Goal: Task Accomplishment & Management: Complete application form

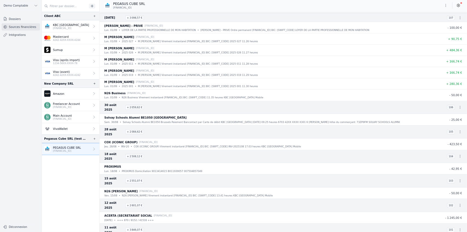
scroll to position [273, 0]
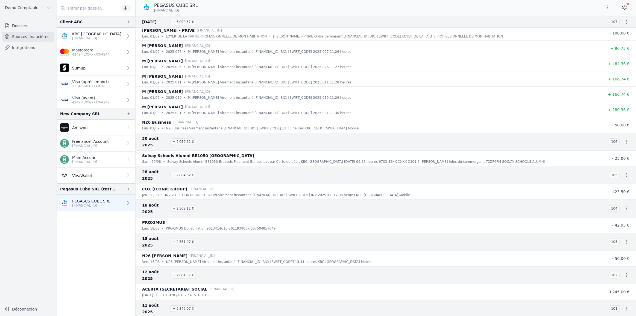
click at [32, 26] on link "Dossiers" at bounding box center [28, 26] width 52 height 10
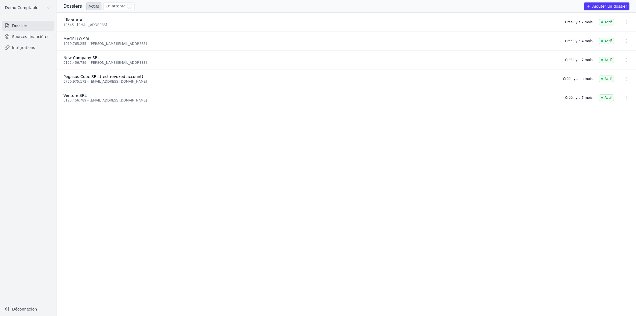
click at [611, 6] on button "Ajouter un dossier" at bounding box center [606, 6] width 45 height 8
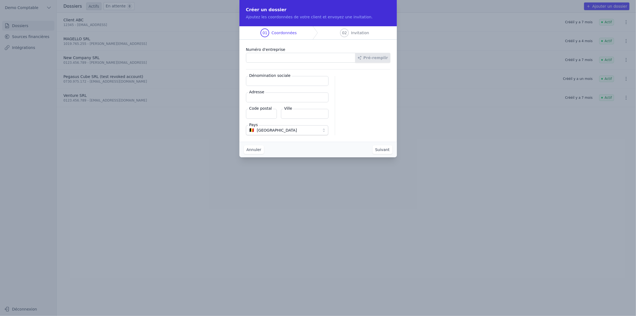
click at [258, 55] on input "Numéro d'entreprise" at bounding box center [301, 58] width 110 height 10
type input "1019.765.255"
click at [387, 57] on button "Pré-remplir" at bounding box center [373, 58] width 35 height 10
type input "MAGELLO SRL"
type input "[GEOGRAPHIC_DATA] 30/16"
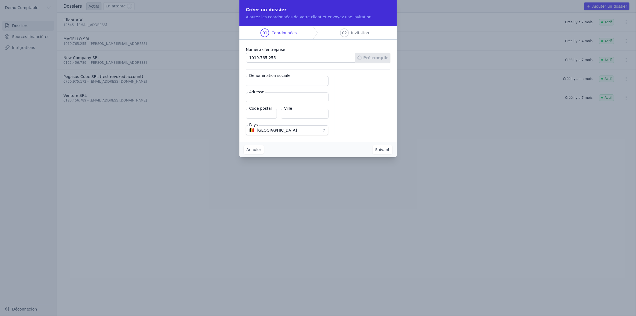
type input "1050"
type input "Ixelles"
click at [384, 151] on button "Suivant" at bounding box center [383, 149] width 20 height 9
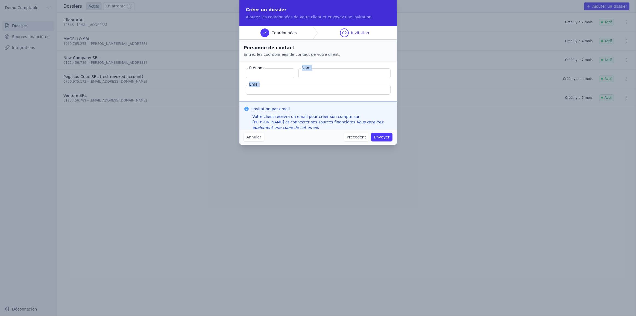
drag, startPoint x: 247, startPoint y: 68, endPoint x: 330, endPoint y: 87, distance: 84.7
click at [330, 87] on fieldset "Prénom Nom Email" at bounding box center [319, 82] width 158 height 40
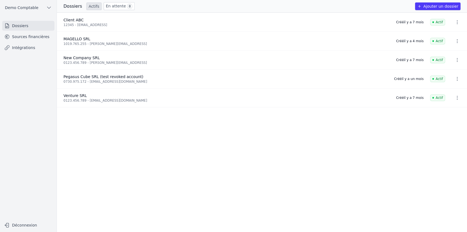
click at [31, 38] on link "Sources financières" at bounding box center [28, 37] width 52 height 10
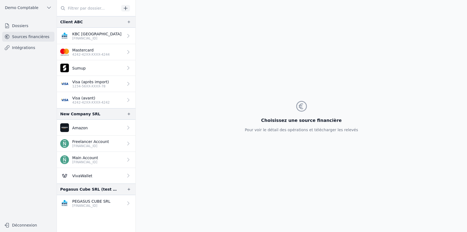
click at [104, 203] on p "[FINANCIAL_ID]" at bounding box center [91, 205] width 38 height 4
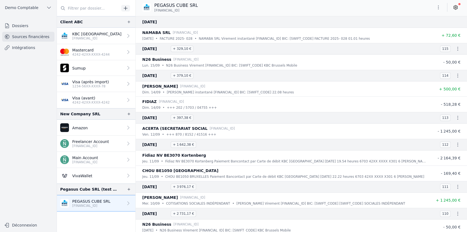
click at [25, 50] on link "Intégrations" at bounding box center [28, 48] width 52 height 10
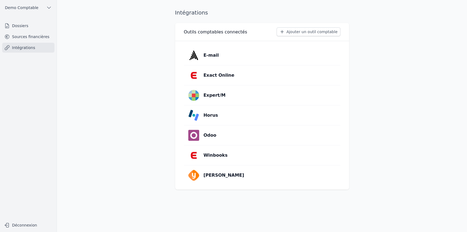
click at [209, 156] on p "Winbooks" at bounding box center [215, 155] width 24 height 7
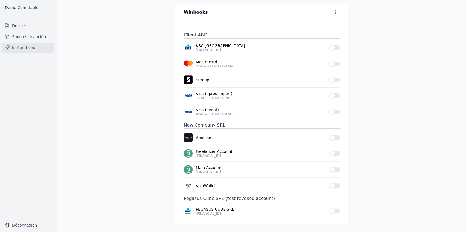
scroll to position [19, 0]
drag, startPoint x: 183, startPoint y: 34, endPoint x: 207, endPoint y: 34, distance: 23.5
click at [207, 34] on h3 "Client ABC" at bounding box center [262, 34] width 156 height 7
click at [334, 47] on button "Use setting" at bounding box center [334, 47] width 11 height 5
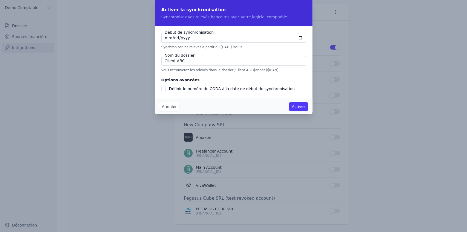
click at [185, 63] on input "Client ABC" at bounding box center [233, 61] width 145 height 10
click at [174, 37] on input "[DATE]" at bounding box center [233, 38] width 145 height 10
click at [300, 39] on input "[DATE]" at bounding box center [233, 38] width 145 height 10
type input "[DATE]"
checkbox input "false"
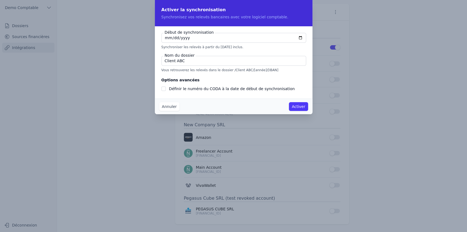
type input "[DATE]"
click at [168, 107] on button "Annuler" at bounding box center [169, 106] width 20 height 9
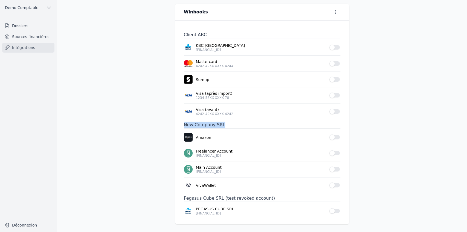
drag, startPoint x: 181, startPoint y: 124, endPoint x: 232, endPoint y: 126, distance: 51.4
click at [232, 126] on div "Client ABC KBC [GEOGRAPHIC_DATA] [FINANCIAL_ID] Use setting Mastercard 4242-42X…" at bounding box center [262, 122] width 174 height 203
drag, startPoint x: 221, startPoint y: 155, endPoint x: 193, endPoint y: 151, distance: 28.2
click at [193, 151] on li "Freelancer Account [FINANCIAL_ID] Use setting" at bounding box center [262, 153] width 156 height 16
click at [333, 153] on button "Use setting" at bounding box center [334, 152] width 11 height 5
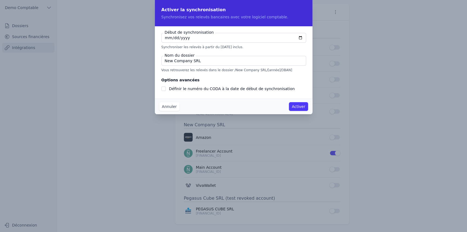
click at [172, 108] on button "Annuler" at bounding box center [169, 106] width 20 height 9
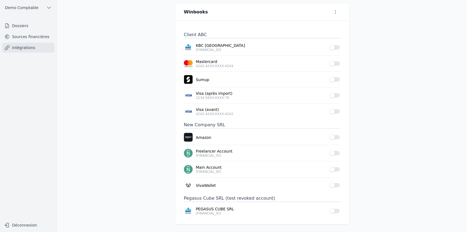
click at [39, 35] on link "Sources financières" at bounding box center [28, 37] width 52 height 10
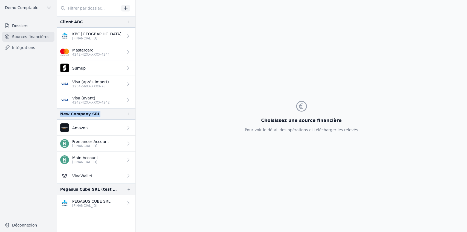
drag, startPoint x: 61, startPoint y: 114, endPoint x: 101, endPoint y: 114, distance: 39.9
click at [101, 114] on div "New Company SRL" at bounding box center [96, 113] width 78 height 11
click at [127, 113] on icon "button" at bounding box center [128, 113] width 3 height 3
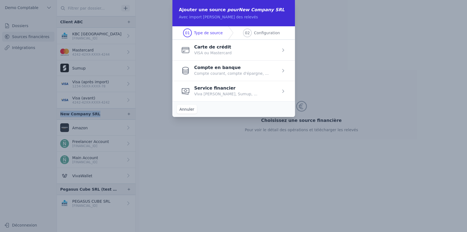
click at [222, 51] on span "button" at bounding box center [233, 50] width 123 height 21
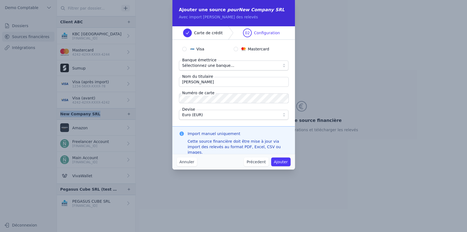
click at [236, 49] on input "Mastercard" at bounding box center [236, 49] width 4 height 4
radio input "true"
click at [224, 63] on span "Sélectionnez une banque..." at bounding box center [208, 65] width 52 height 7
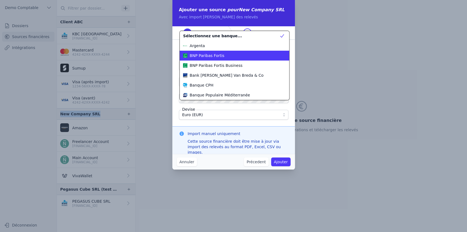
scroll to position [44, 0]
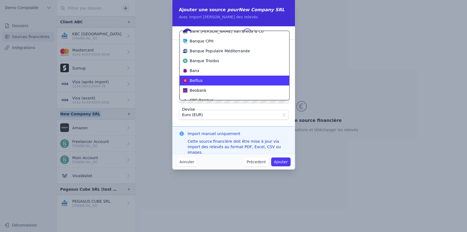
click at [198, 84] on li "Belfius" at bounding box center [234, 80] width 109 height 10
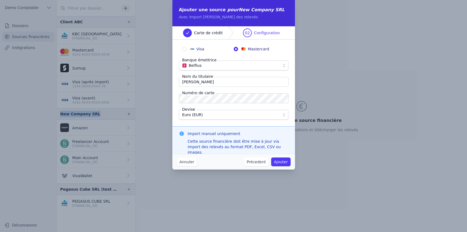
click at [184, 161] on button "Annuler" at bounding box center [187, 161] width 20 height 9
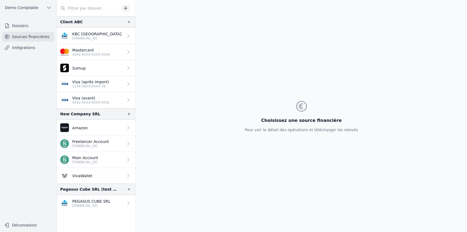
click at [87, 101] on p "4242-42XX-XXXX-4242" at bounding box center [90, 102] width 37 height 4
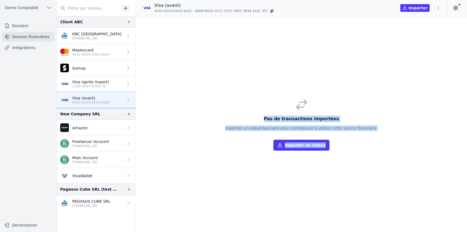
drag, startPoint x: 270, startPoint y: 119, endPoint x: 375, endPoint y: 134, distance: 106.4
click at [375, 134] on div "Pas de transactions importées Importez un relevé bancaire pour commencer à util…" at bounding box center [301, 123] width 331 height 215
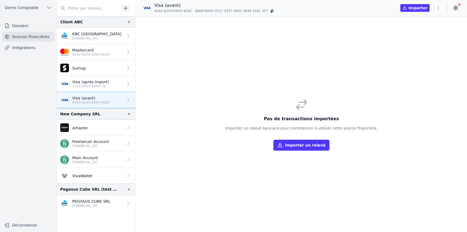
click at [366, 133] on div "Pas de transactions importées Importez un relevé bancaire pour commencer à util…" at bounding box center [301, 124] width 152 height 53
drag, startPoint x: 117, startPoint y: 51, endPoint x: 197, endPoint y: 53, distance: 80.7
click at [197, 53] on div "Pas de transactions importées Importez un relevé bancaire pour commencer à util…" at bounding box center [301, 123] width 331 height 215
click at [124, 112] on button "button" at bounding box center [128, 113] width 9 height 7
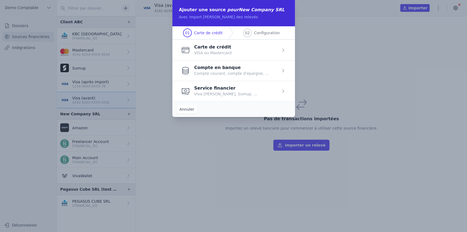
click at [200, 95] on span "button" at bounding box center [233, 91] width 123 height 21
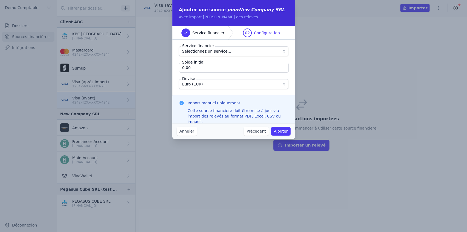
click at [195, 52] on span "Sélectionnez un service..." at bounding box center [206, 51] width 49 height 7
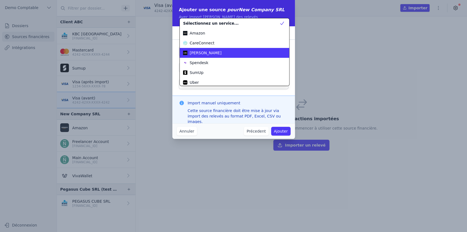
scroll to position [20, 0]
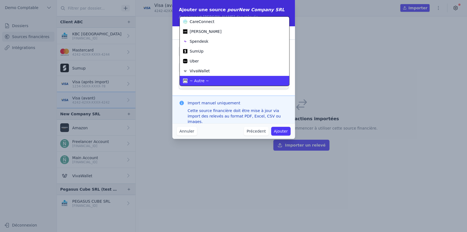
click at [200, 80] on span "~ Autre ~" at bounding box center [199, 80] width 19 height 5
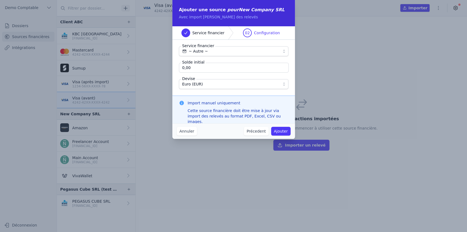
click at [188, 133] on button "Annuler" at bounding box center [187, 131] width 20 height 9
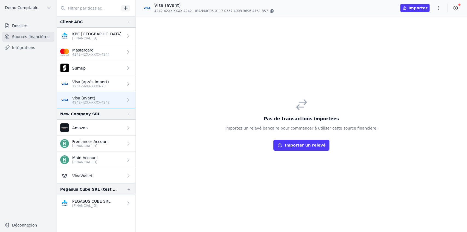
click at [28, 47] on link "Intégrations" at bounding box center [28, 48] width 52 height 10
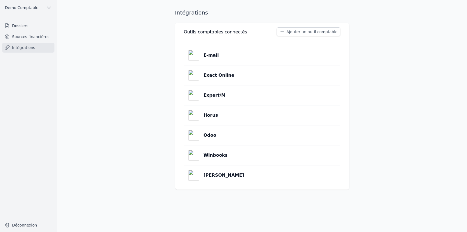
click at [27, 27] on link "Dossiers" at bounding box center [28, 26] width 52 height 10
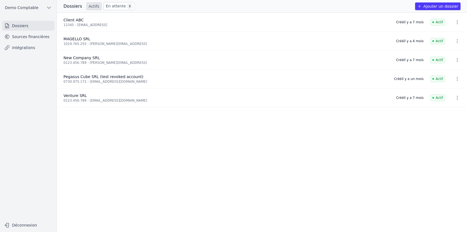
click at [439, 8] on button "Ajouter un dossier" at bounding box center [437, 6] width 45 height 8
